Goal: Task Accomplishment & Management: Complete application form

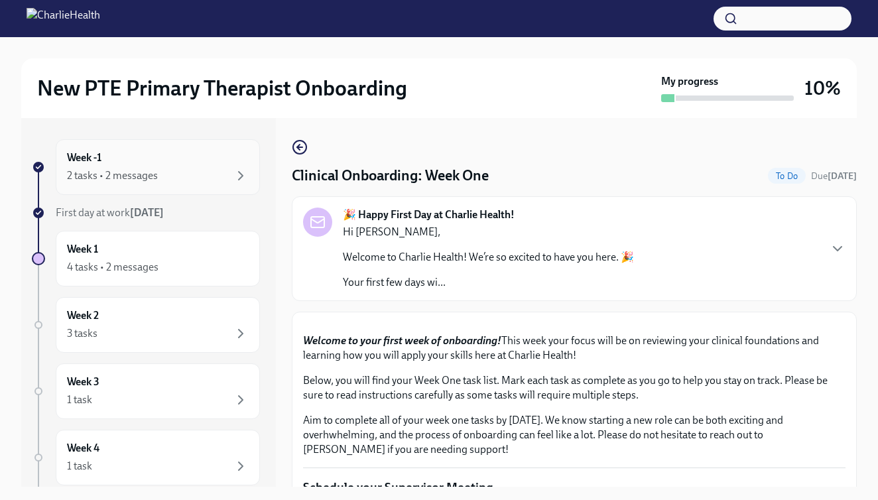
click at [207, 179] on div "2 tasks • 2 messages" at bounding box center [158, 176] width 182 height 16
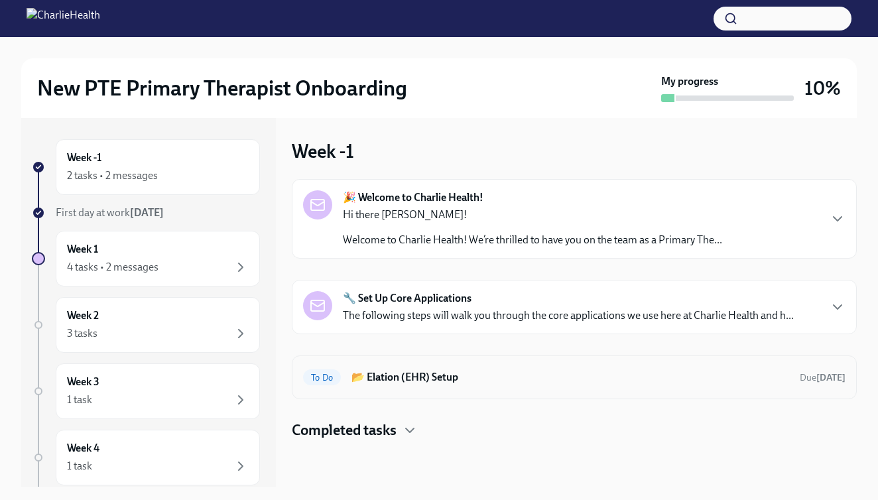
click at [591, 382] on h6 "📂 Elation (EHR) Setup" at bounding box center [569, 377] width 437 height 15
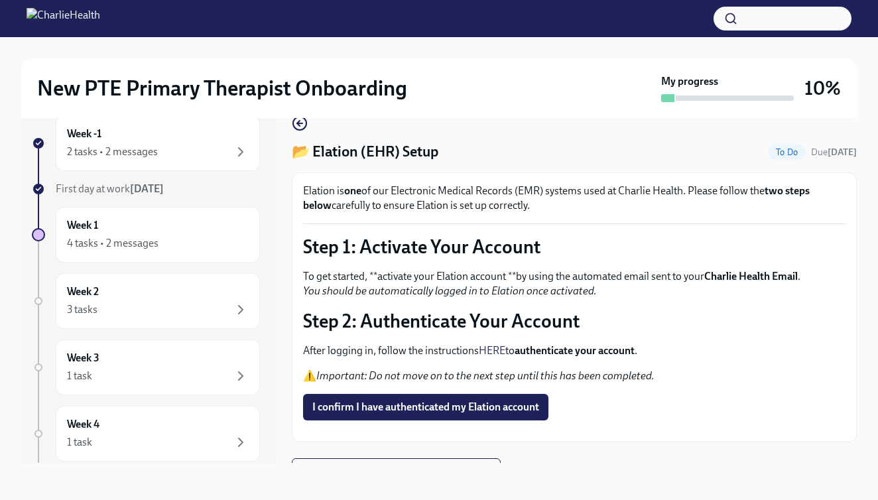
scroll to position [24, 0]
click at [439, 407] on span "I confirm I have authenticated my Elation account" at bounding box center [425, 406] width 227 height 13
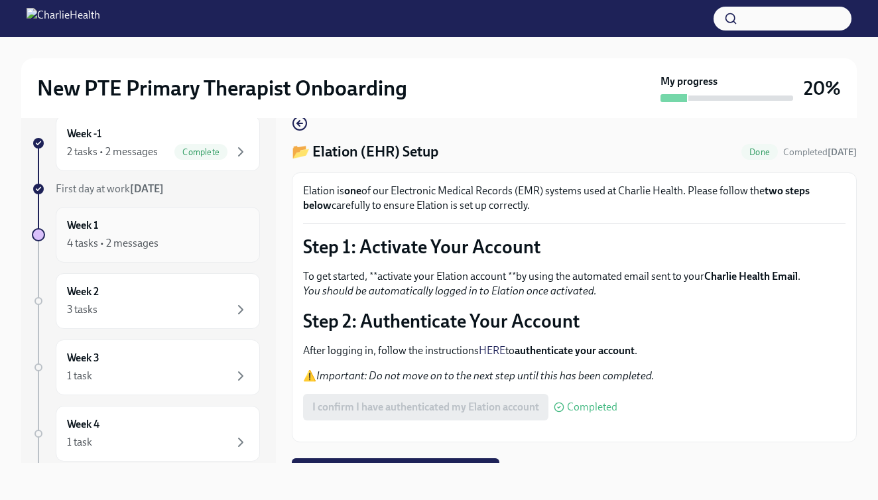
click at [144, 238] on div "4 tasks • 2 messages" at bounding box center [112, 243] width 91 height 15
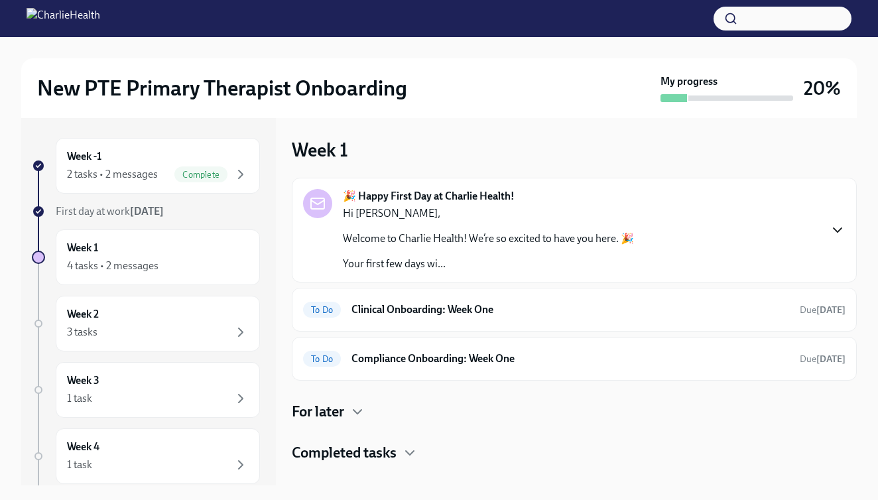
click at [842, 228] on icon "button" at bounding box center [837, 230] width 16 height 16
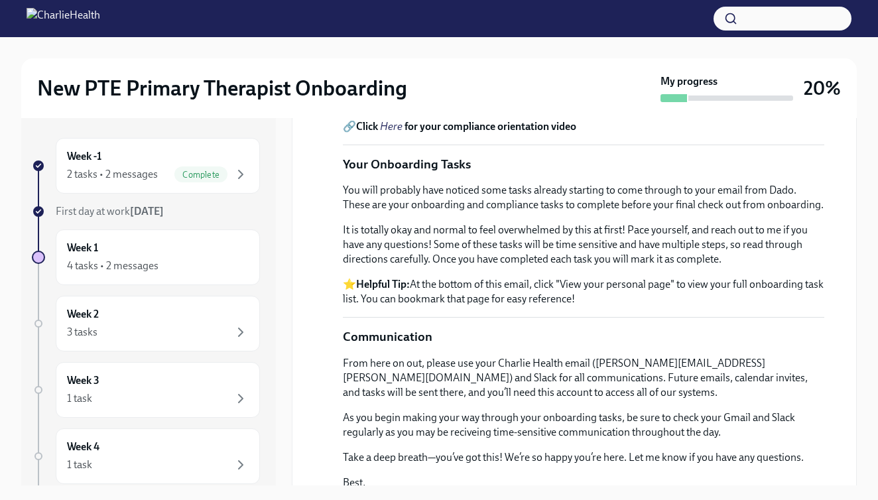
scroll to position [500, 0]
